Goal: Task Accomplishment & Management: Use online tool/utility

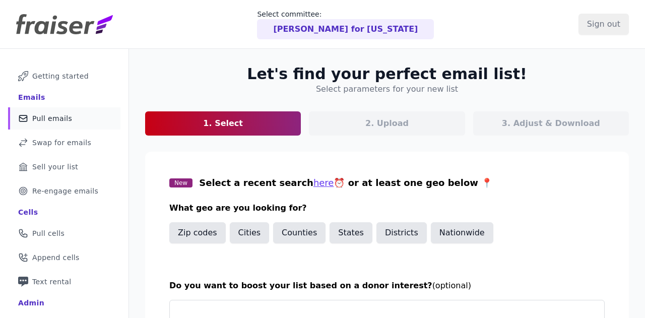
click at [321, 36] on div "[PERSON_NAME] for [US_STATE]" at bounding box center [345, 29] width 177 height 20
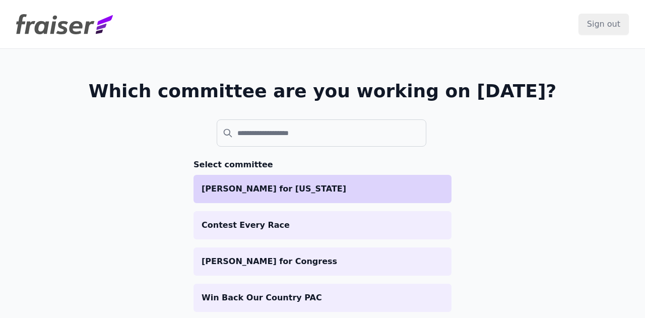
click at [238, 186] on p "[PERSON_NAME] for [US_STATE]" at bounding box center [323, 189] width 242 height 12
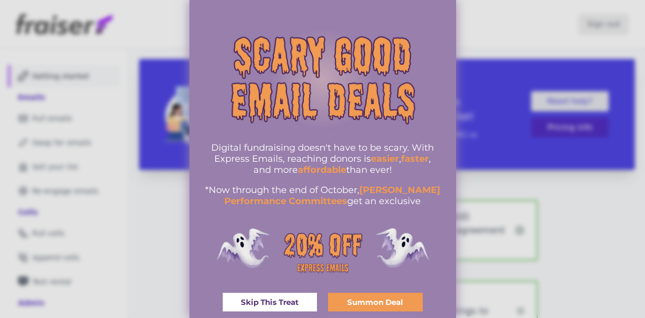
click at [280, 301] on span "Skip This Treat" at bounding box center [270, 302] width 58 height 8
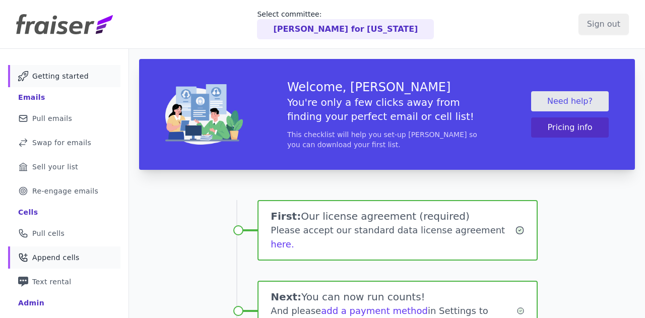
click at [76, 264] on link "Phone Icon with a plus sign Outline of a phone with a plus sign Append cells" at bounding box center [64, 257] width 112 height 22
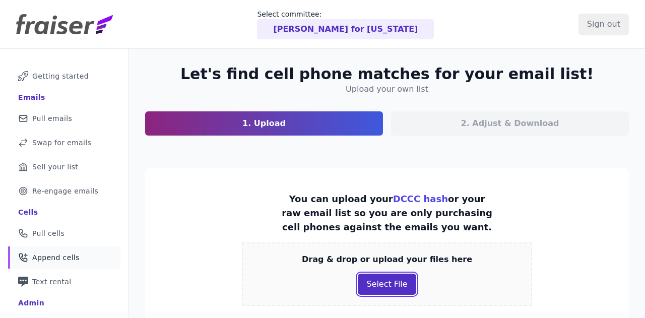
click at [386, 287] on button "Select File" at bounding box center [387, 284] width 58 height 21
click at [377, 282] on button "Select File" at bounding box center [387, 284] width 58 height 21
click at [581, 232] on section "You can upload your DCCC hash or your raw email list so you are only purchasing…" at bounding box center [387, 277] width 484 height 219
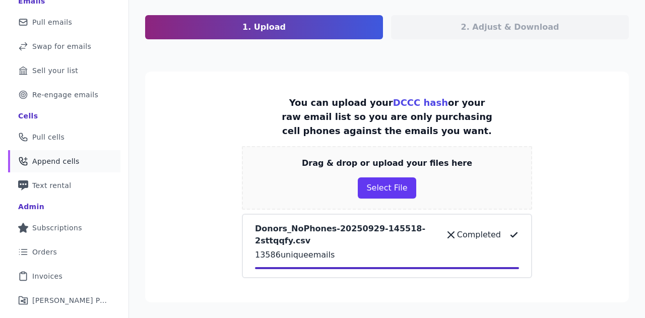
scroll to position [172, 0]
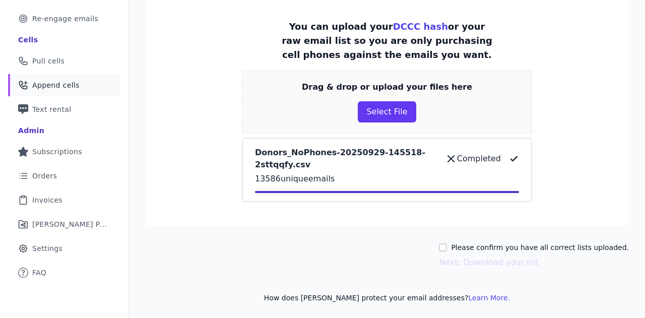
click at [512, 243] on label "Please confirm you have all correct lists uploaded." at bounding box center [540, 247] width 178 height 10
click at [447, 243] on input "Please confirm you have all correct lists uploaded." at bounding box center [443, 247] width 8 height 8
checkbox input "true"
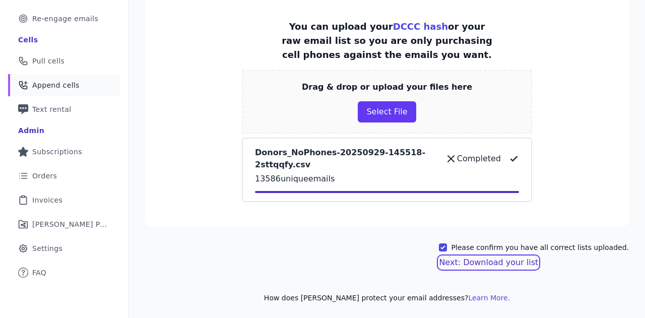
click at [482, 263] on button "Next: Download your list" at bounding box center [488, 262] width 99 height 12
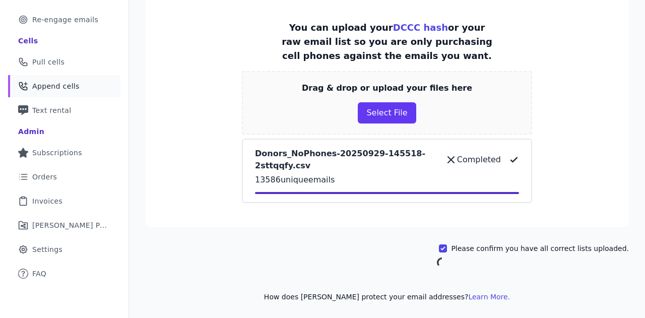
scroll to position [170, 0]
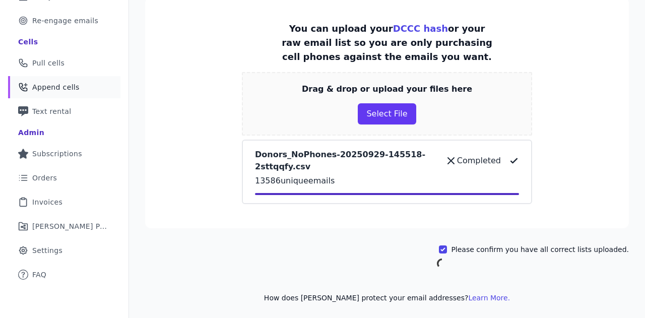
scroll to position [138, 0]
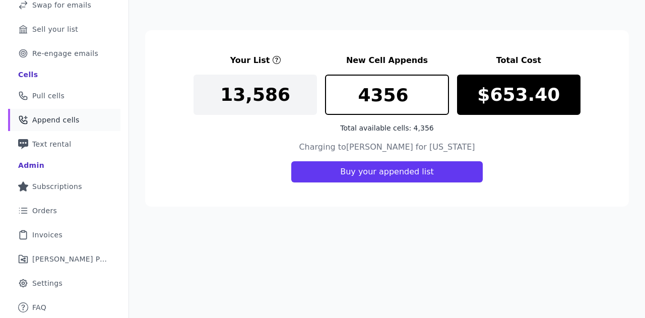
click at [198, 225] on div "Let's find cell phone matches for your email list! Adjust and download your new…" at bounding box center [387, 114] width 516 height 407
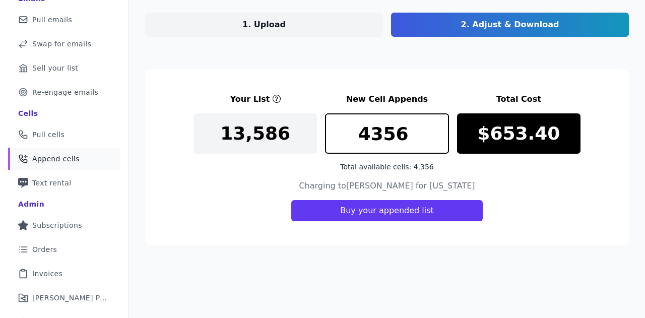
scroll to position [97, 0]
